Goal: Task Accomplishment & Management: Manage account settings

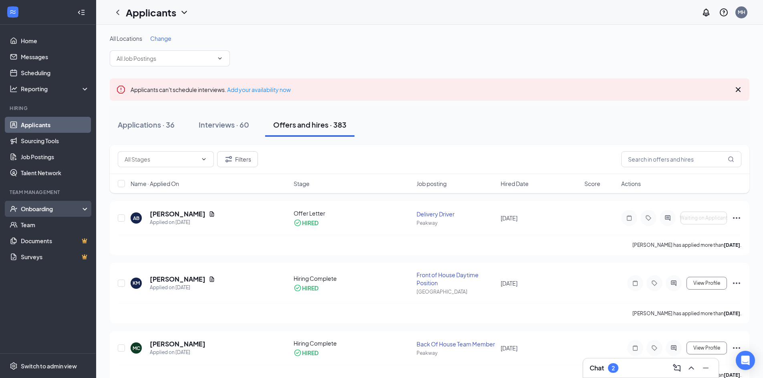
click at [41, 208] on div "Onboarding" at bounding box center [52, 209] width 62 height 8
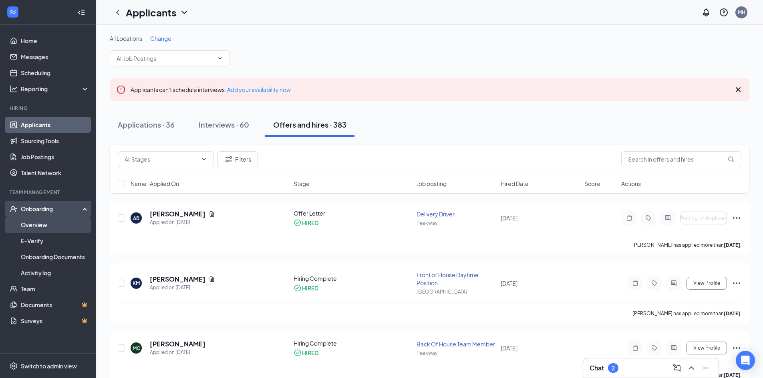
click at [38, 223] on link "Overview" at bounding box center [55, 225] width 68 height 16
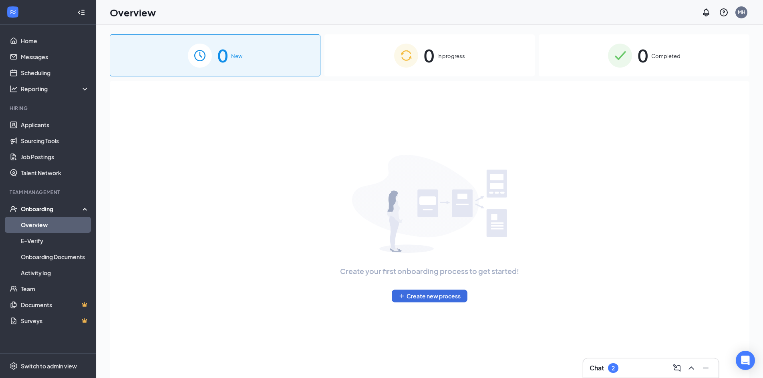
click at [481, 64] on div "0 In progress" at bounding box center [429, 55] width 211 height 42
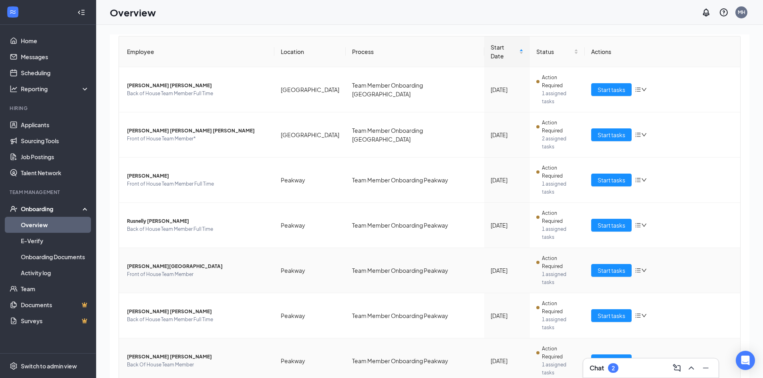
scroll to position [36, 0]
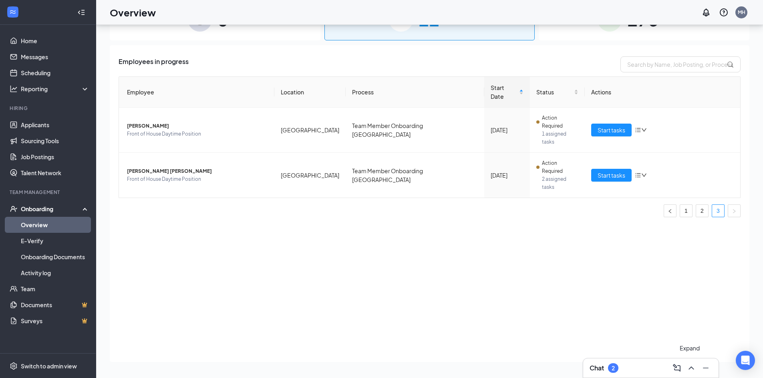
click at [693, 369] on icon "ChevronUp" at bounding box center [690, 368] width 5 height 3
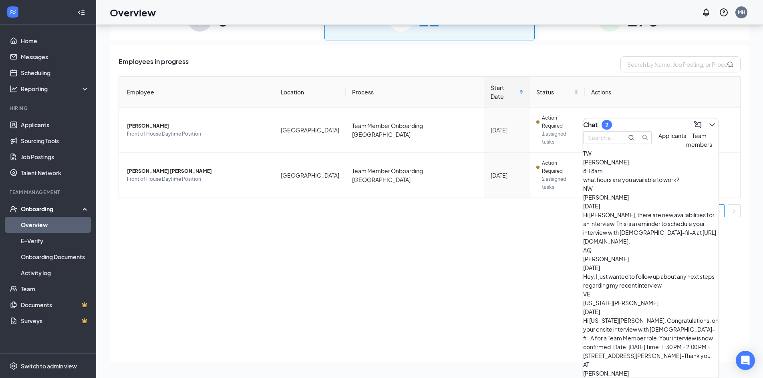
click at [665, 184] on div "[PERSON_NAME] 8:18am what hours are you available to work?" at bounding box center [650, 171] width 135 height 26
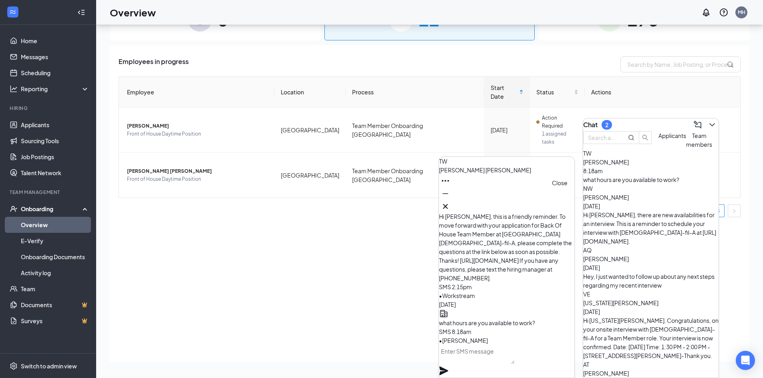
click at [450, 205] on icon "Cross" at bounding box center [445, 207] width 10 height 10
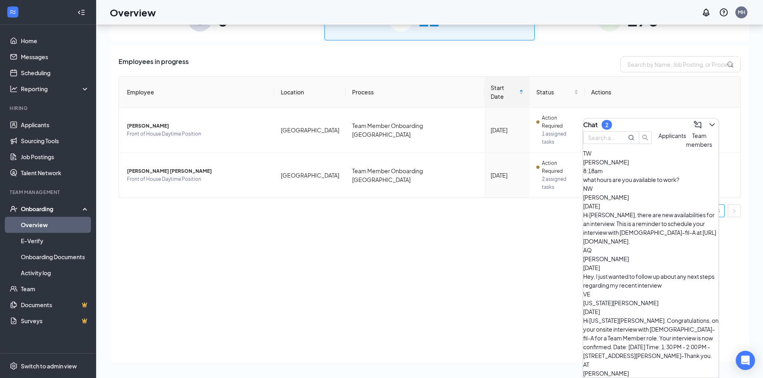
click at [686, 149] on button "Team members" at bounding box center [699, 140] width 26 height 18
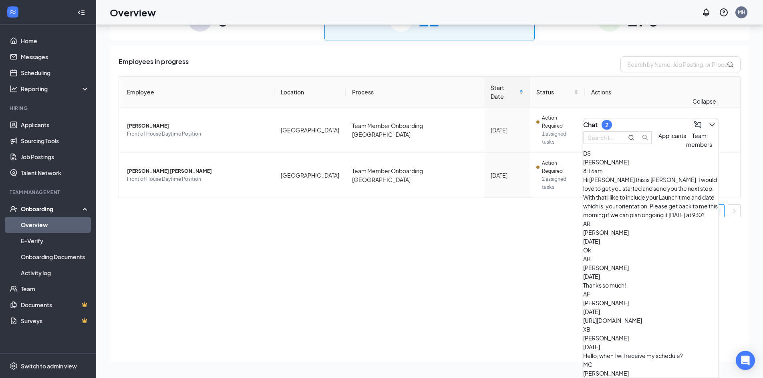
click at [707, 120] on icon "ChevronDown" at bounding box center [712, 125] width 10 height 10
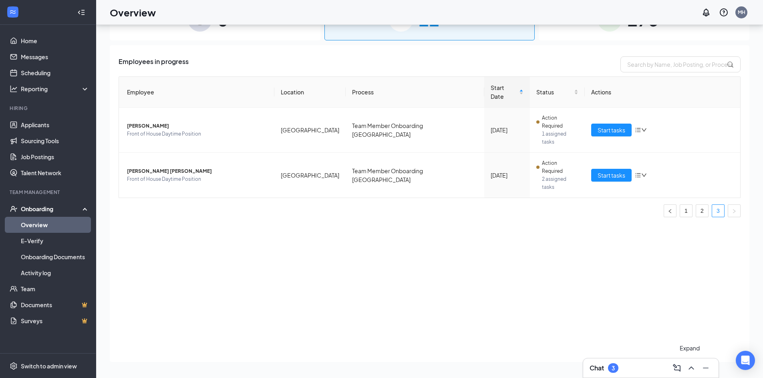
click at [691, 366] on icon "ChevronUp" at bounding box center [691, 369] width 10 height 10
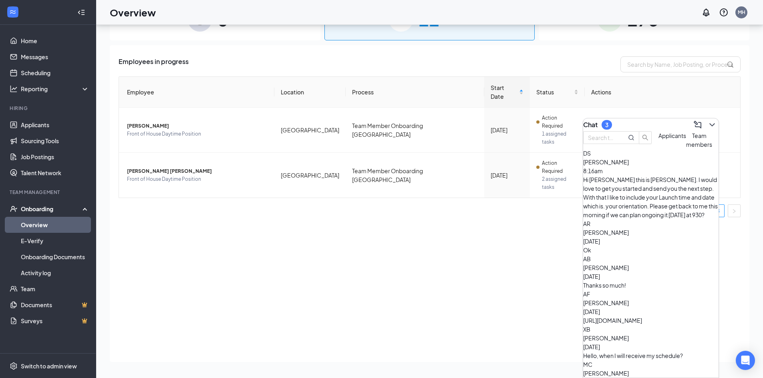
click at [658, 139] on span "Applicants" at bounding box center [672, 135] width 28 height 7
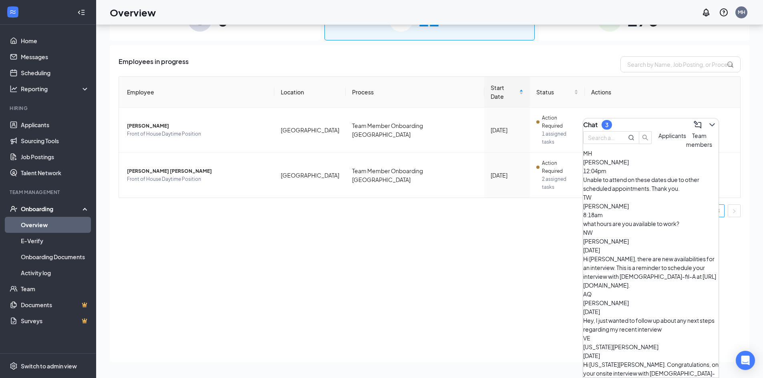
click at [629, 166] on span "[PERSON_NAME]" at bounding box center [606, 162] width 46 height 7
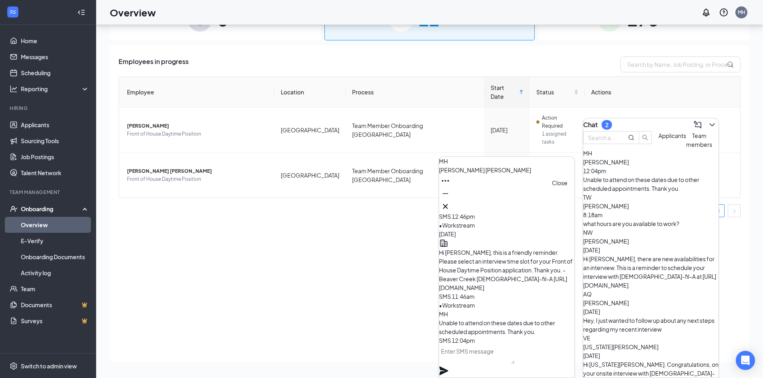
click at [448, 205] on icon "Cross" at bounding box center [445, 206] width 5 height 5
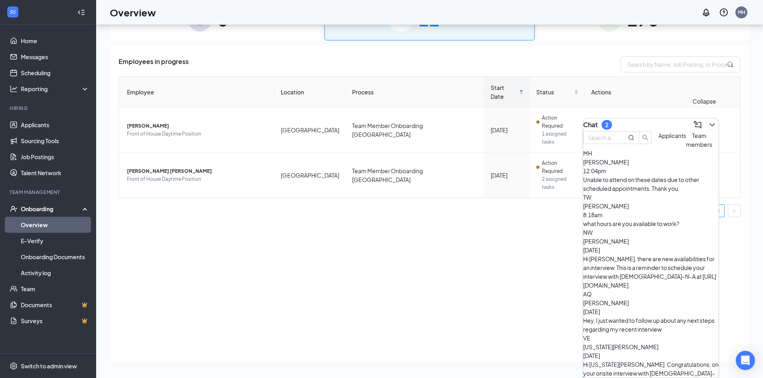
click at [710, 120] on button at bounding box center [712, 125] width 13 height 13
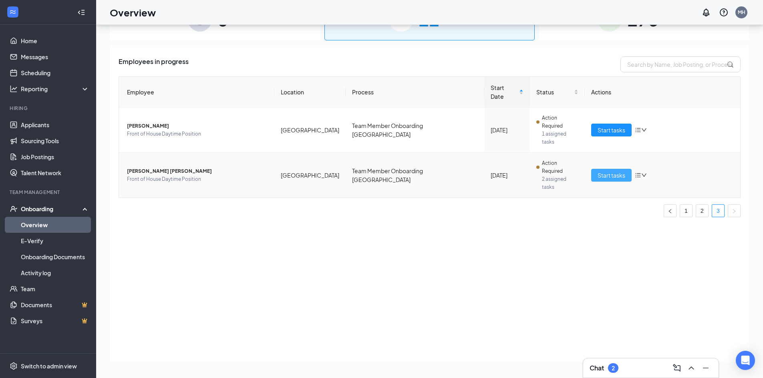
click at [597, 171] on span "Start tasks" at bounding box center [611, 175] width 28 height 9
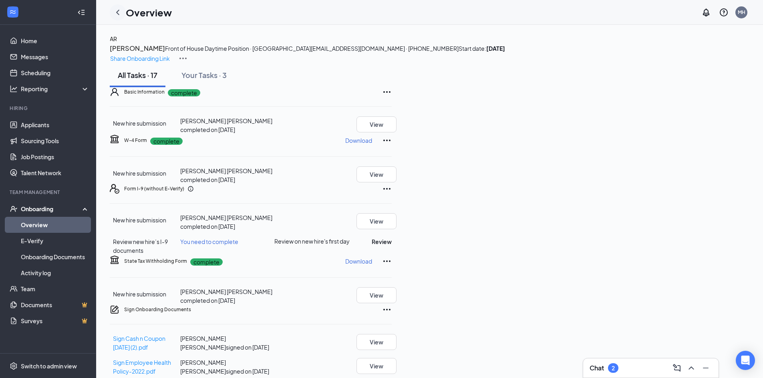
click at [117, 16] on icon "ChevronLeft" at bounding box center [118, 13] width 10 height 10
